Goal: Task Accomplishment & Management: Use online tool/utility

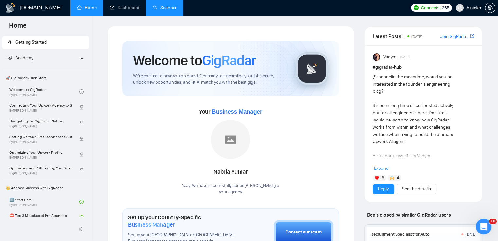
click at [174, 9] on link "Scanner" at bounding box center [164, 8] width 24 height 6
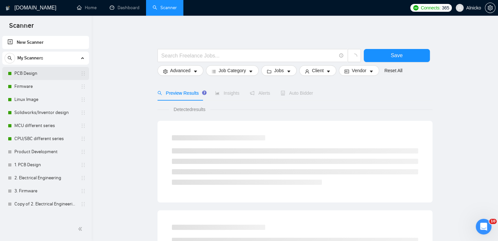
click at [9, 77] on div "PCB Design" at bounding box center [47, 73] width 78 height 13
click at [25, 72] on link "PCB Design" at bounding box center [45, 73] width 62 height 13
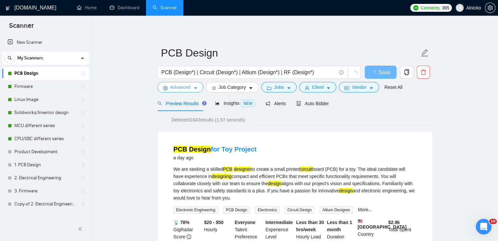
click at [197, 87] on icon "caret-down" at bounding box center [195, 88] width 5 height 5
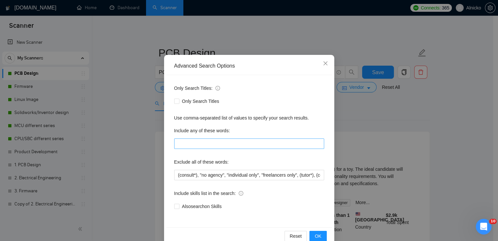
scroll to position [31, 0]
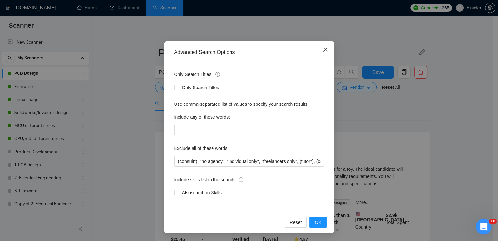
click at [323, 48] on icon "close" at bounding box center [325, 49] width 5 height 5
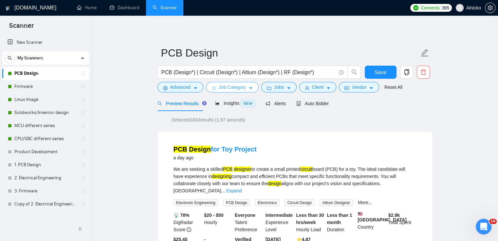
click at [244, 88] on span "Job Category" at bounding box center [232, 87] width 27 height 7
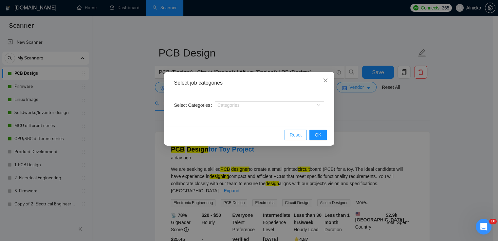
click at [302, 137] on span "Reset" at bounding box center [296, 135] width 12 height 7
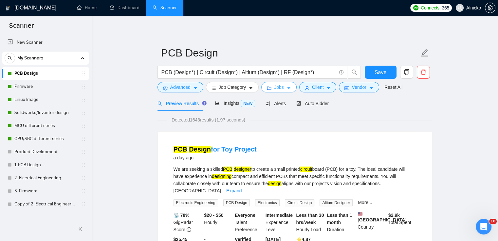
click at [270, 88] on button "Jobs" at bounding box center [278, 87] width 35 height 10
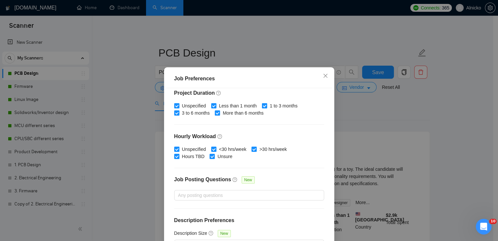
scroll to position [200, 0]
click at [324, 77] on icon "close" at bounding box center [325, 75] width 5 height 5
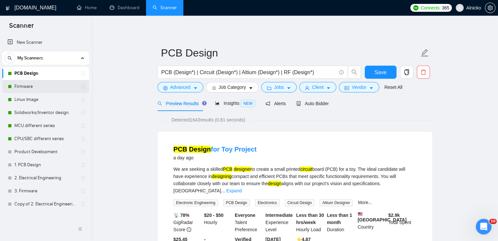
click at [17, 87] on link "Firmware" at bounding box center [45, 86] width 62 height 13
click at [18, 89] on link "Firmware" at bounding box center [45, 86] width 62 height 13
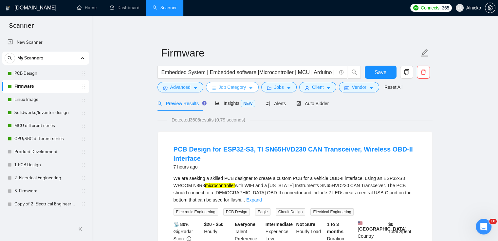
click at [251, 88] on icon "caret-down" at bounding box center [250, 88] width 5 height 5
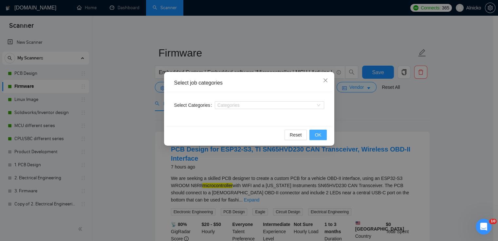
click at [314, 136] on button "OK" at bounding box center [317, 135] width 17 height 10
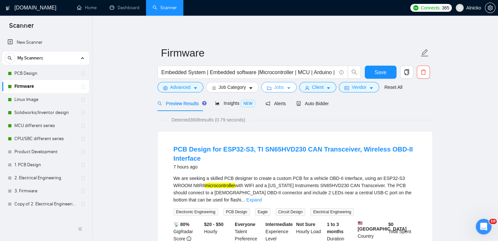
click at [275, 89] on span "Jobs" at bounding box center [279, 87] width 10 height 7
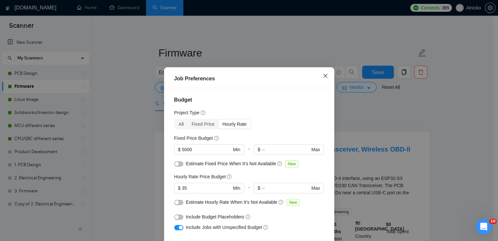
click at [323, 76] on icon "close" at bounding box center [325, 76] width 4 height 4
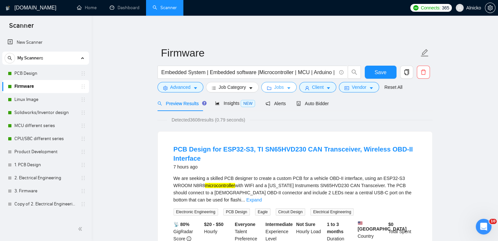
click at [279, 89] on span "Jobs" at bounding box center [279, 87] width 10 height 7
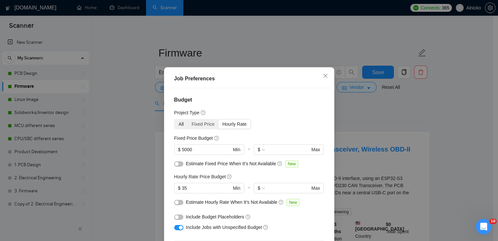
click at [180, 123] on div "All" at bounding box center [181, 124] width 13 height 9
click at [175, 120] on input "All" at bounding box center [175, 120] width 0 height 0
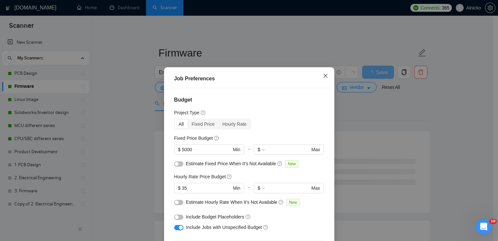
click at [323, 76] on icon "close" at bounding box center [325, 75] width 5 height 5
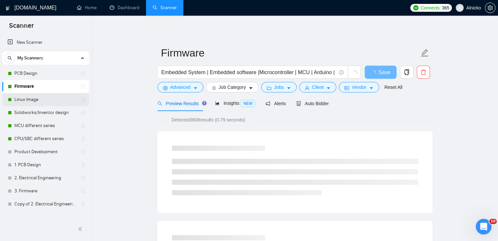
click at [14, 101] on div "Linux Image" at bounding box center [47, 99] width 78 height 13
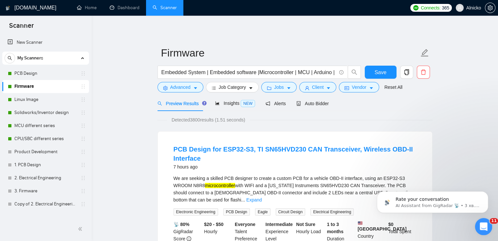
click at [483, 220] on div "Відкрити програму для спілкування Intercom" at bounding box center [482, 226] width 22 height 22
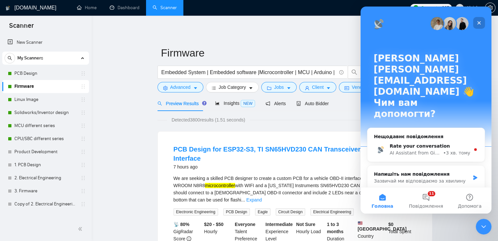
click at [477, 23] on icon "Закрити" at bounding box center [478, 22] width 5 height 5
